Goal: Transaction & Acquisition: Subscribe to service/newsletter

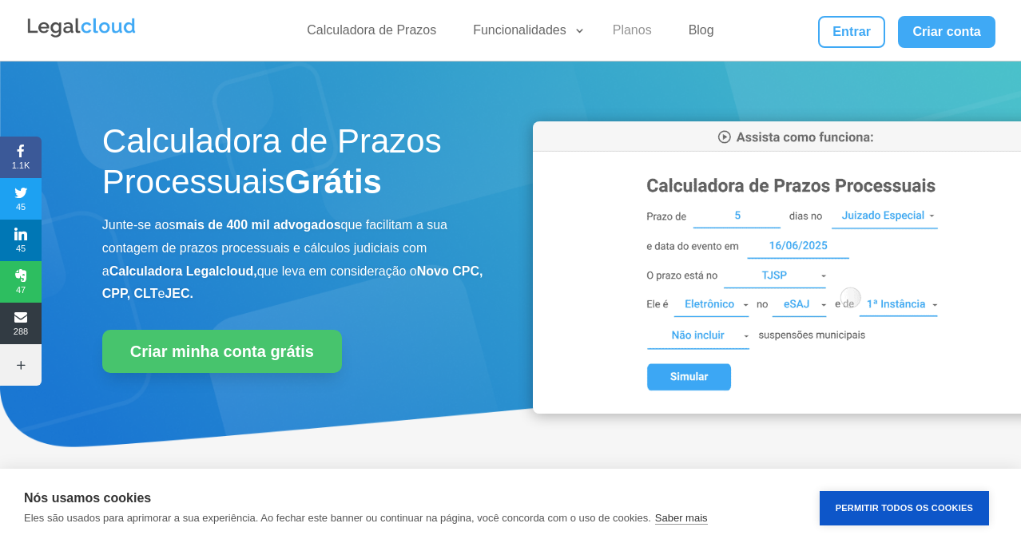
click at [619, 28] on link "Planos" at bounding box center [632, 33] width 58 height 23
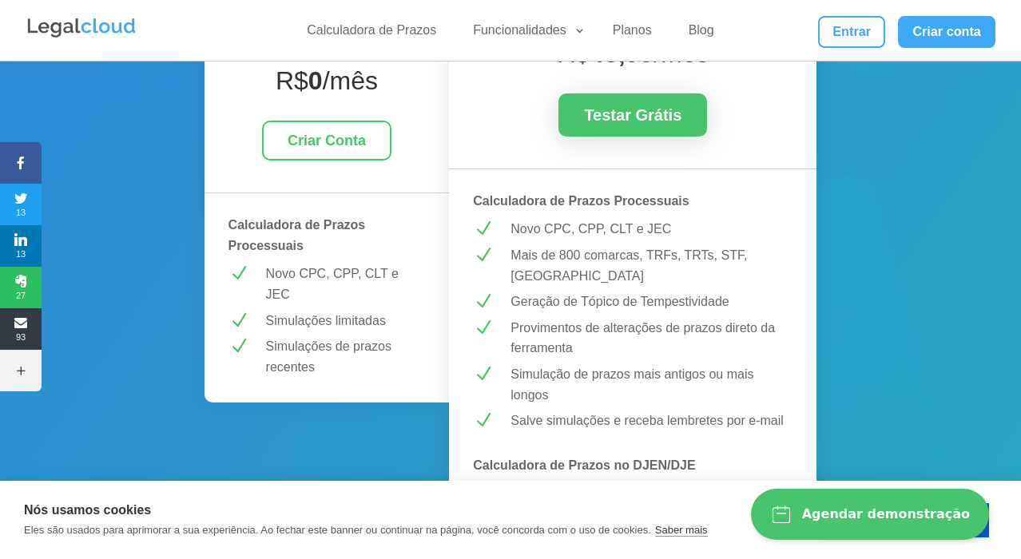
scroll to position [399, 0]
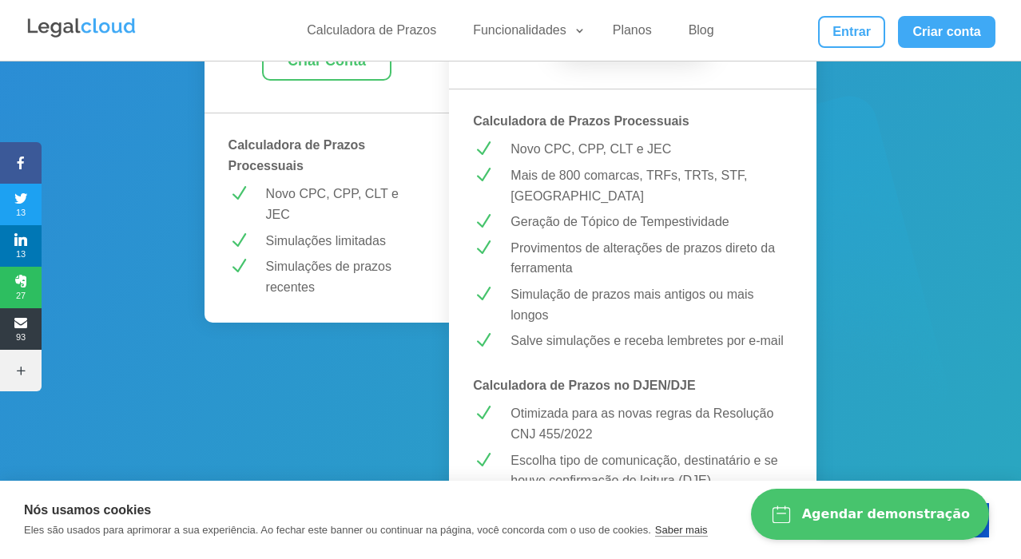
click at [320, 196] on p "Novo CPC, CPP, CLT e JEC" at bounding box center [346, 204] width 160 height 41
click at [323, 236] on p "Simulações limitadas" at bounding box center [346, 241] width 160 height 21
click at [322, 236] on p "Simulações limitadas" at bounding box center [346, 241] width 160 height 21
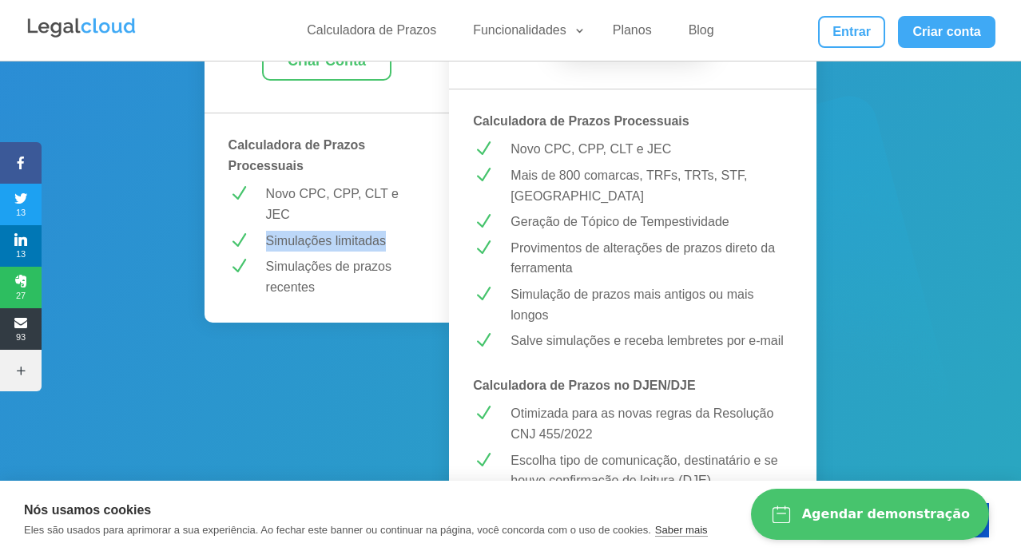
click at [322, 236] on p "Simulações limitadas" at bounding box center [346, 241] width 160 height 21
click at [339, 266] on p "Simulações de prazos recentes" at bounding box center [346, 276] width 160 height 41
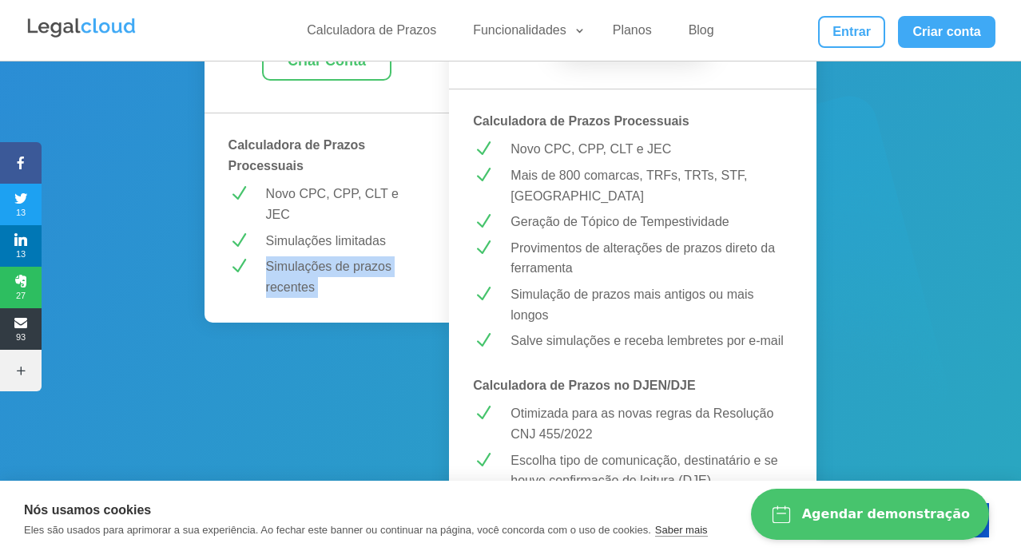
click at [339, 266] on p "Simulações de prazos recentes" at bounding box center [346, 276] width 160 height 41
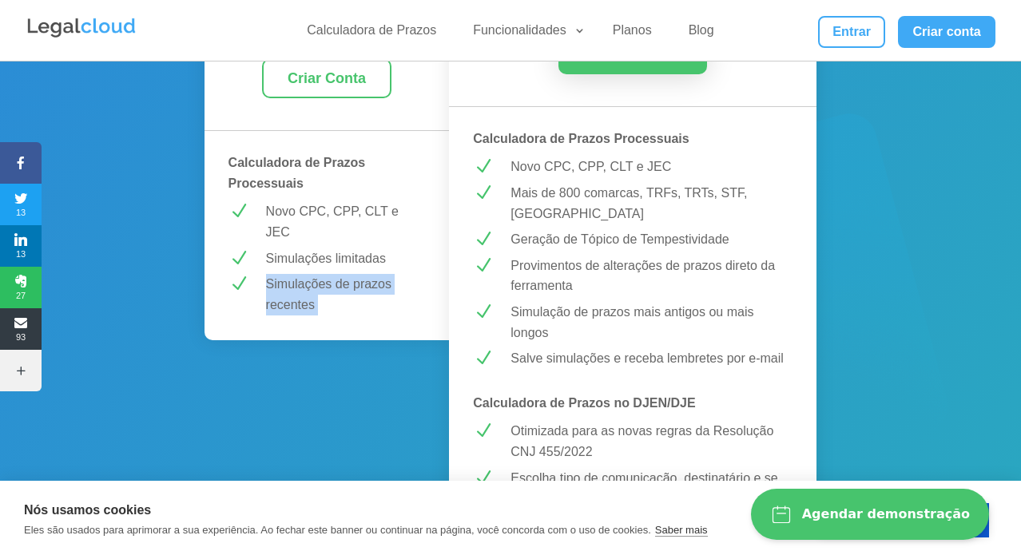
scroll to position [160, 0]
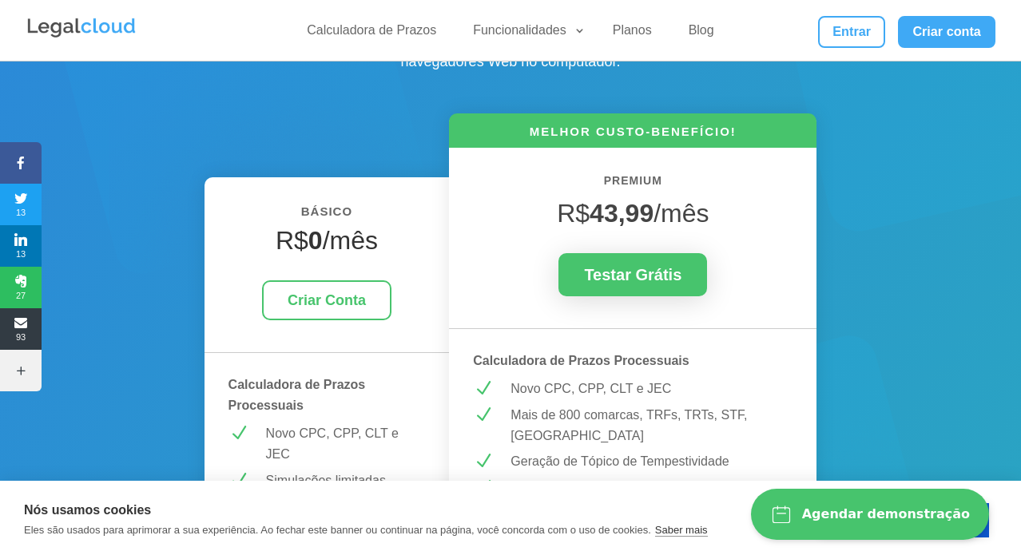
click at [326, 205] on h6 "BÁSICO" at bounding box center [326, 215] width 197 height 29
click at [320, 293] on link "Criar Conta" at bounding box center [326, 300] width 129 height 41
